Goal: Participate in discussion: Engage in conversation with other users on a specific topic

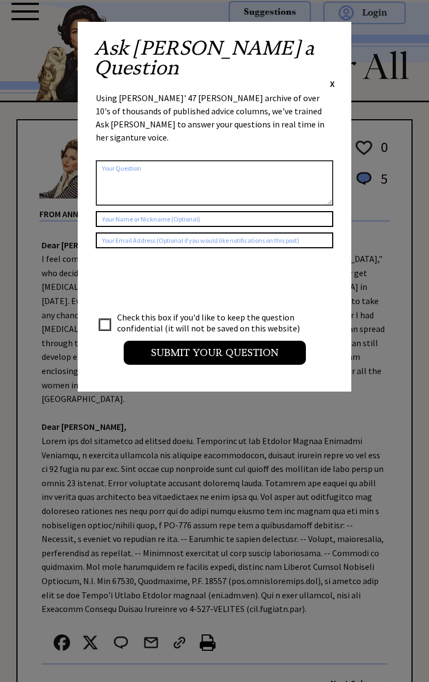
click at [347, 61] on div "Ask Ann a Question X Using Ann Landers' 47 vear archive of over 10's of thousan…" at bounding box center [214, 206] width 273 height 369
click at [342, 67] on div "Ask Ann a Question X Using Ann Landers' 47 vear archive of over 10's of thousan…" at bounding box center [214, 206] width 273 height 369
click at [332, 78] on span "X" at bounding box center [332, 83] width 5 height 11
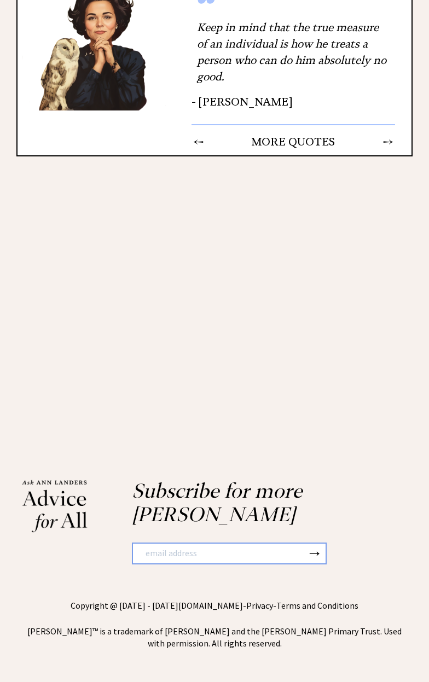
scroll to position [4531, 0]
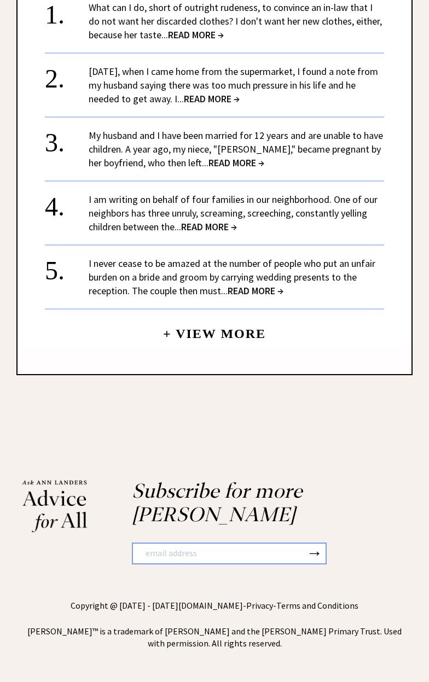
scroll to position [1126, 0]
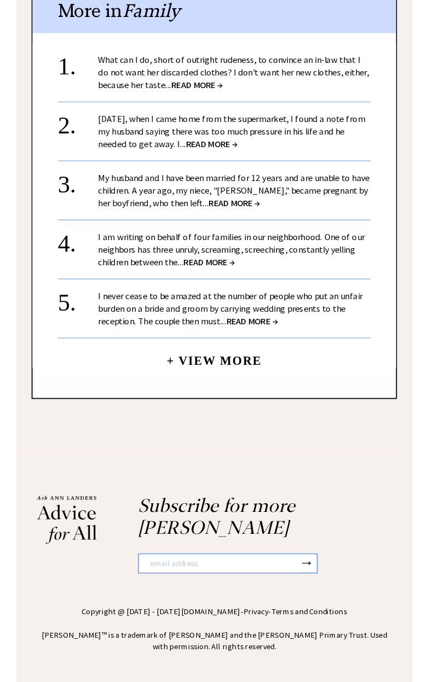
scroll to position [107, 0]
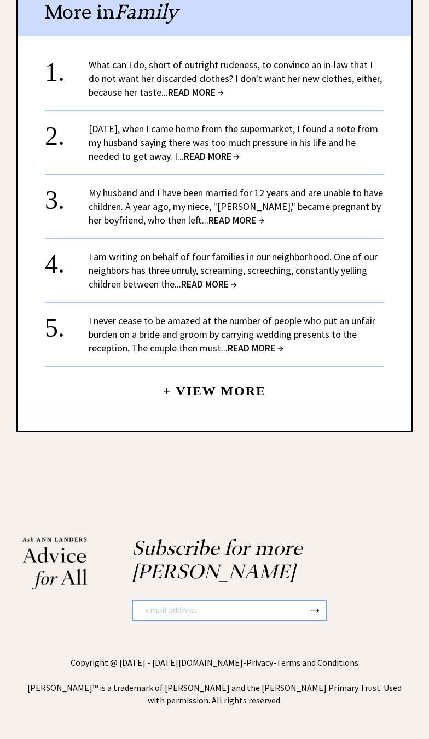
type textarea "Robert, it isn't ok to demand that everyone else pay (and let's be honest here,…"
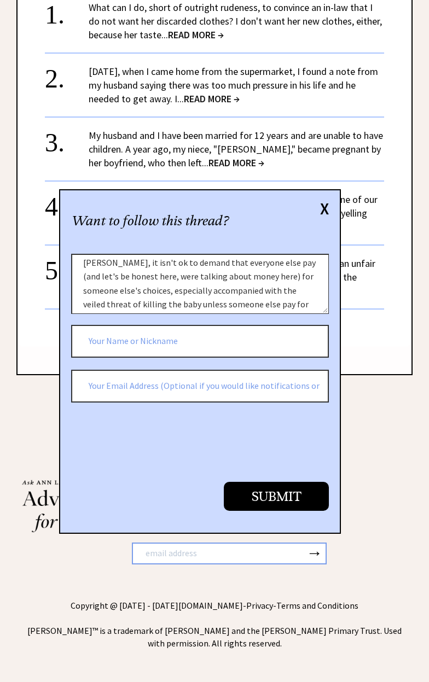
click at [99, 325] on input "text" at bounding box center [199, 341] width 257 height 33
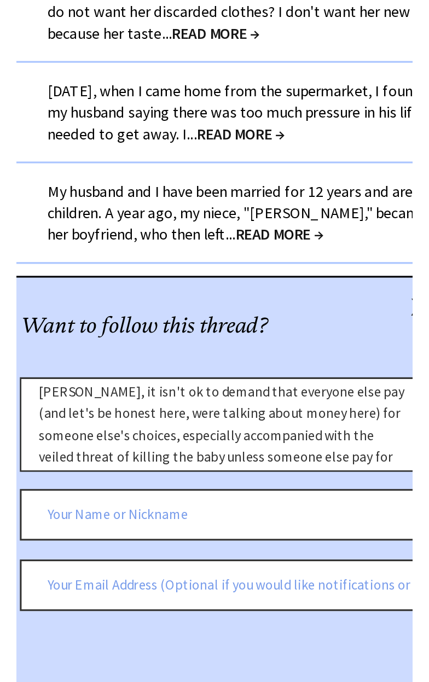
scroll to position [1122, 0]
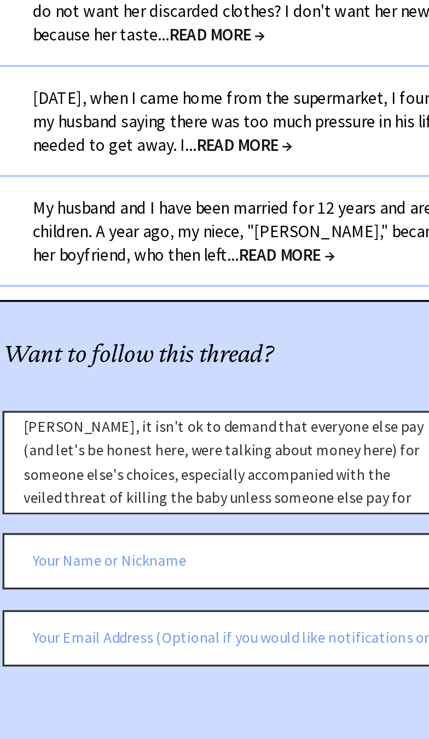
click at [122, 382] on input "text" at bounding box center [199, 398] width 257 height 33
type input "Xam"
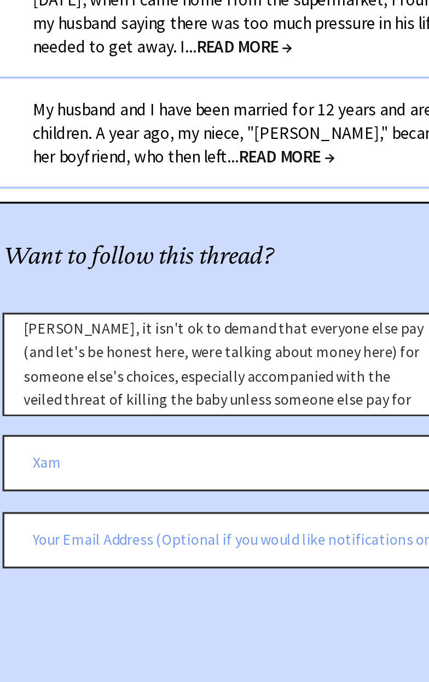
click at [282, 482] on input "Submit" at bounding box center [276, 496] width 105 height 29
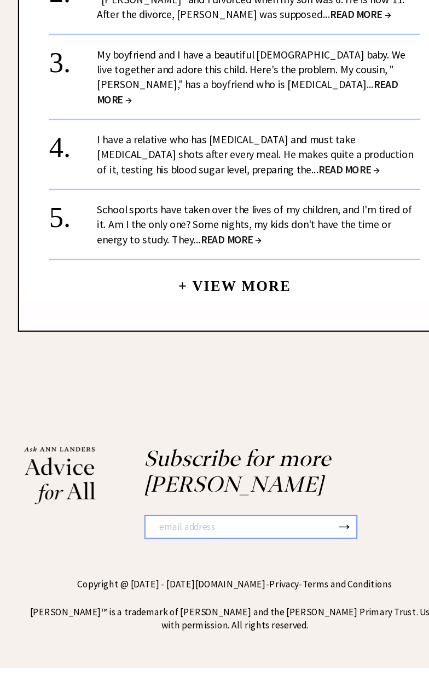
scroll to position [2140, 0]
click at [125, 169] on link "My boyfriend and I have a beautiful 9-month-old baby. We live together and ador…" at bounding box center [229, 142] width 281 height 54
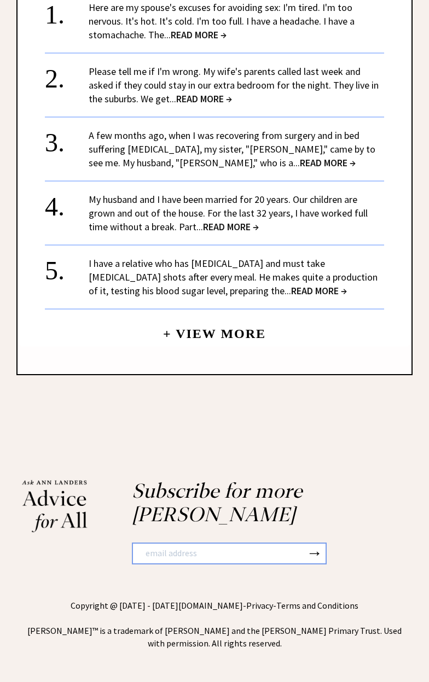
scroll to position [1403, 0]
click at [169, 341] on link "+ View More" at bounding box center [214, 329] width 103 height 24
